Goal: Information Seeking & Learning: Learn about a topic

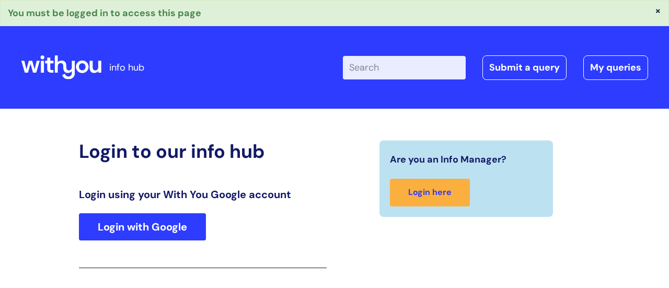
scroll to position [185, 0]
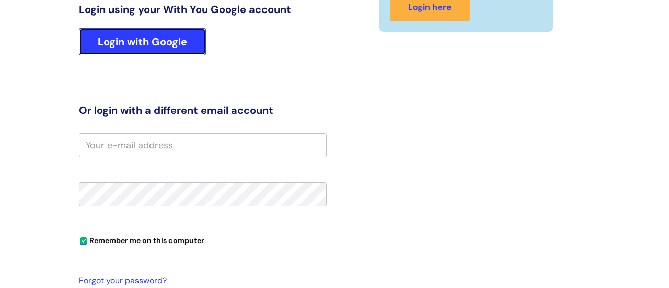
click at [152, 36] on link "Login with Google" at bounding box center [142, 41] width 127 height 27
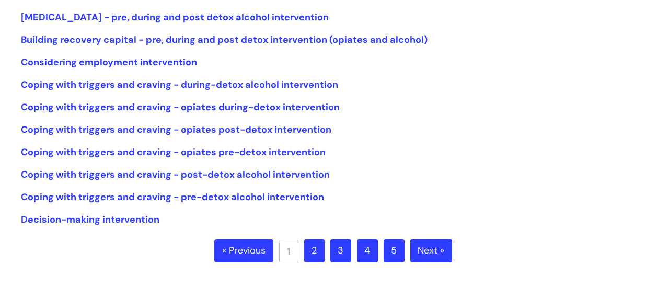
scroll to position [261, 0]
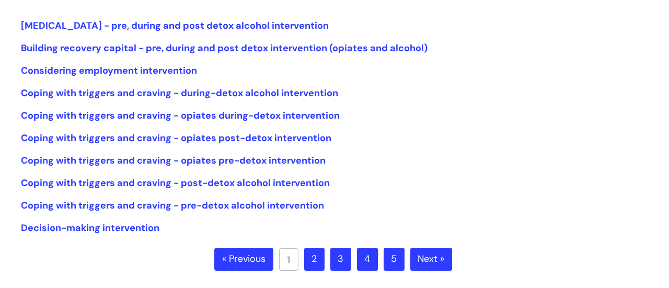
click at [313, 260] on link "2" at bounding box center [314, 259] width 20 height 23
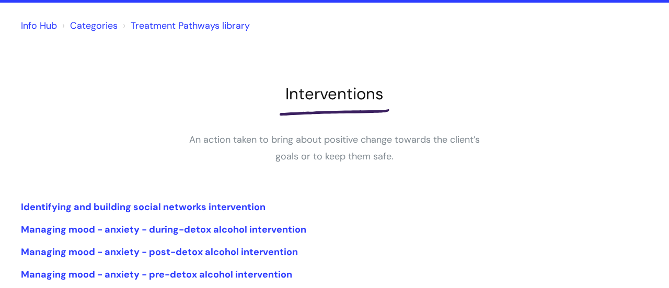
scroll to position [65, 0]
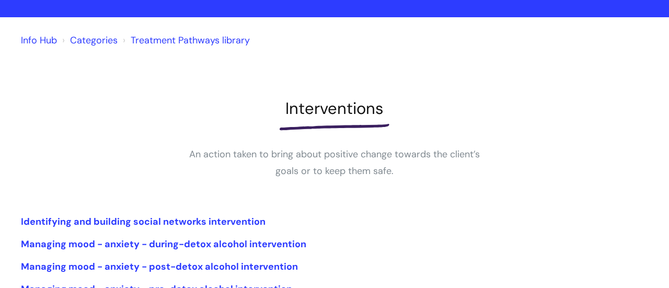
click at [110, 43] on link "Categories" at bounding box center [94, 40] width 48 height 13
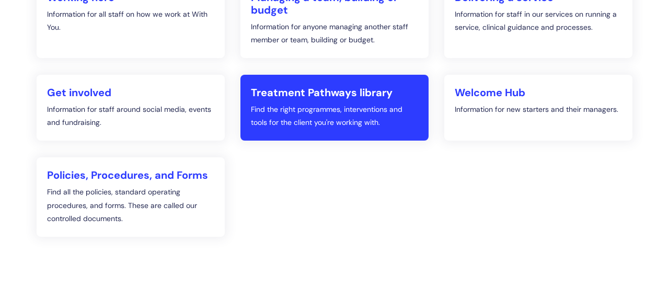
scroll to position [218, 0]
click at [356, 121] on p "Find the right programmes, interventions and tools for the client you're workin…" at bounding box center [334, 117] width 167 height 26
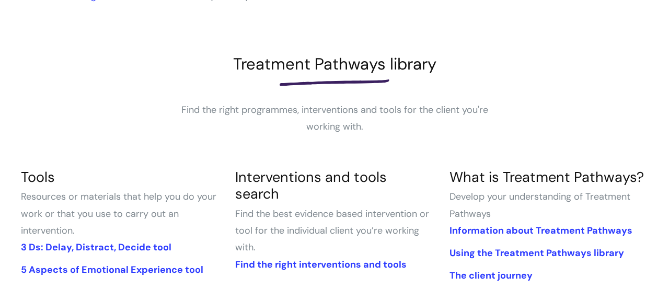
scroll to position [191, 0]
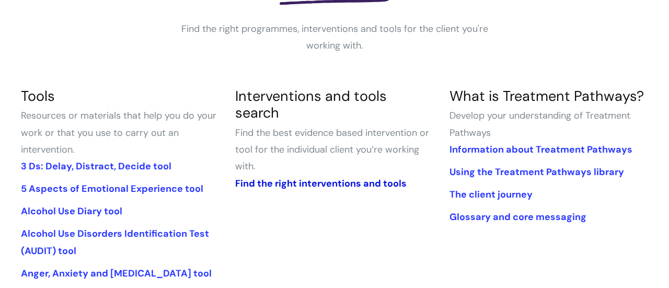
click at [354, 177] on link "Find the right interventions and tools" at bounding box center [321, 183] width 172 height 13
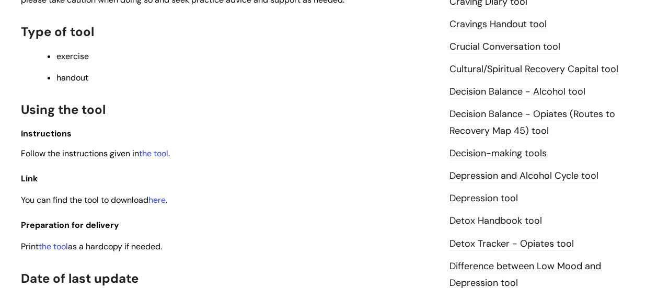
scroll to position [529, 0]
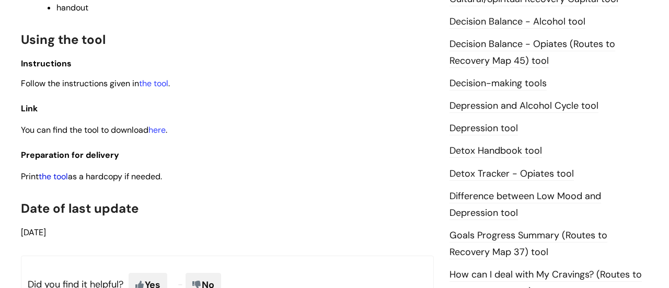
click at [68, 180] on link "the tool" at bounding box center [53, 176] width 29 height 11
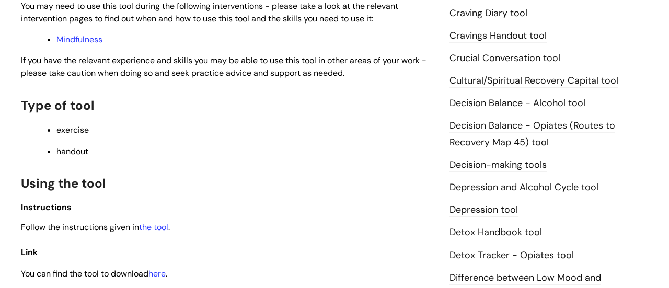
scroll to position [561, 0]
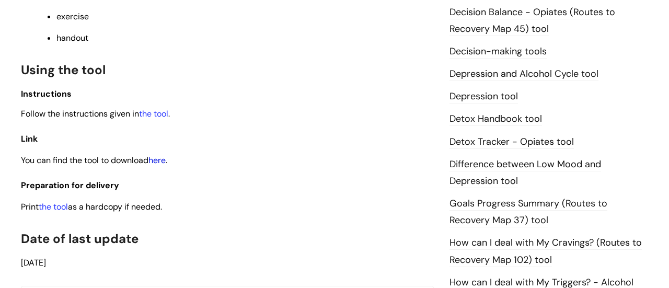
click at [166, 159] on link "here" at bounding box center [156, 160] width 17 height 11
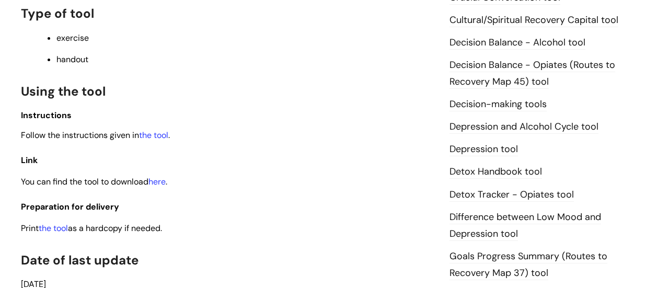
scroll to position [566, 0]
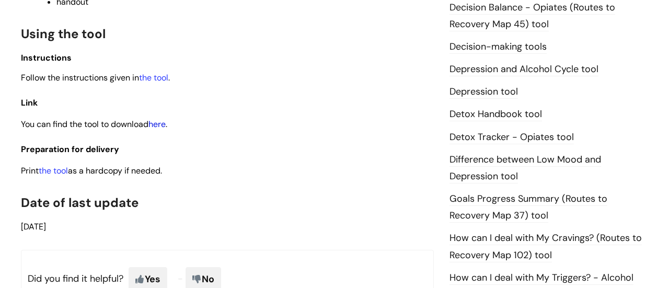
click at [159, 120] on link "here" at bounding box center [156, 124] width 17 height 11
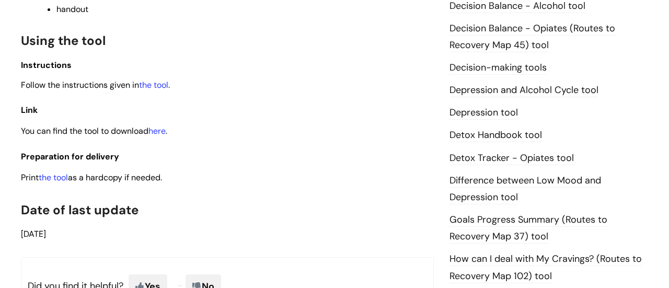
scroll to position [626, 0]
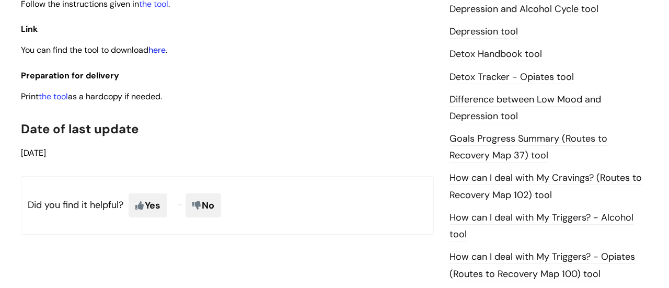
click at [154, 48] on link "here" at bounding box center [156, 49] width 17 height 11
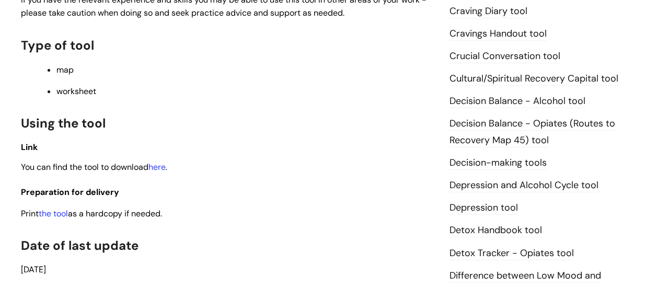
scroll to position [509, 0]
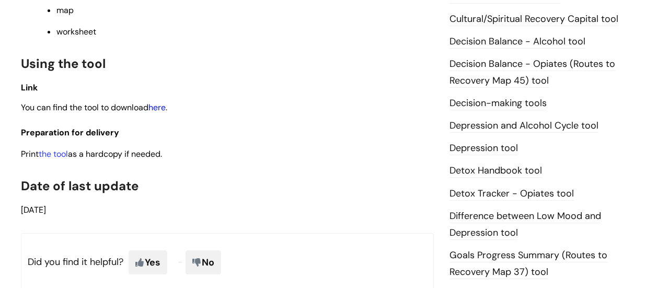
click at [158, 110] on link "here" at bounding box center [156, 107] width 17 height 11
